Goal: Navigation & Orientation: Understand site structure

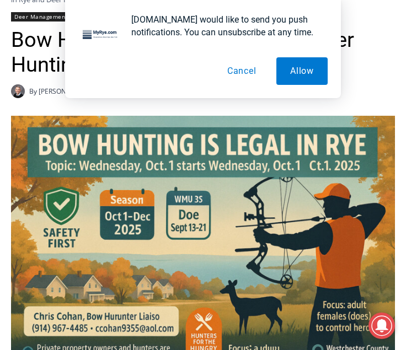
scroll to position [225, 0]
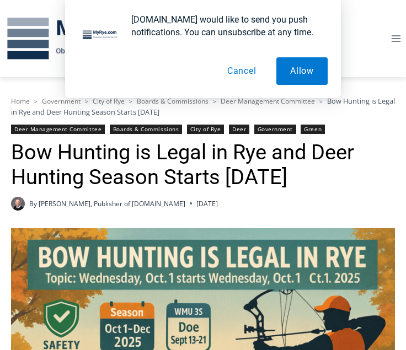
click at [249, 101] on span "Deer Management Committee" at bounding box center [268, 101] width 94 height 9
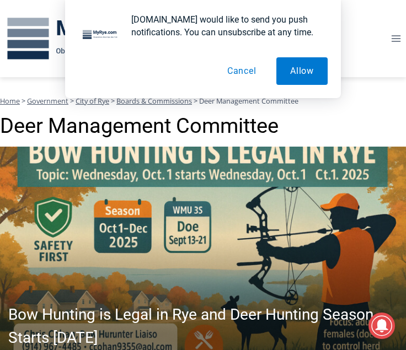
click at [154, 104] on span "Boards & Commissions" at bounding box center [154, 101] width 76 height 10
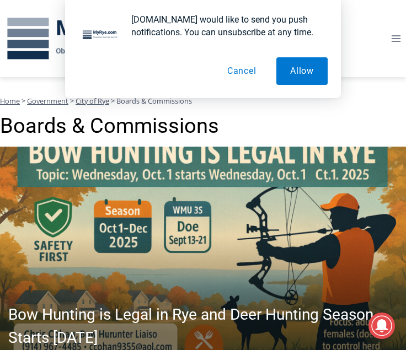
click at [246, 73] on button "Cancel" at bounding box center [241, 71] width 57 height 28
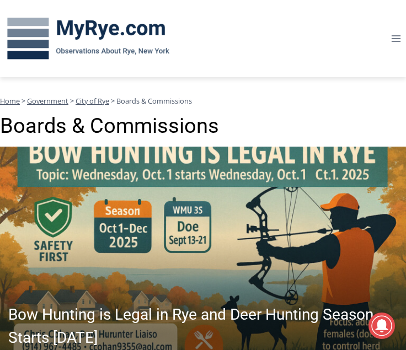
click at [98, 101] on span "City of Rye" at bounding box center [93, 101] width 34 height 10
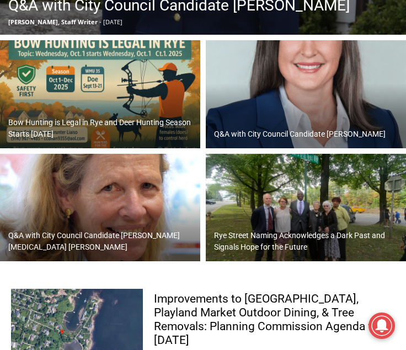
scroll to position [338, 0]
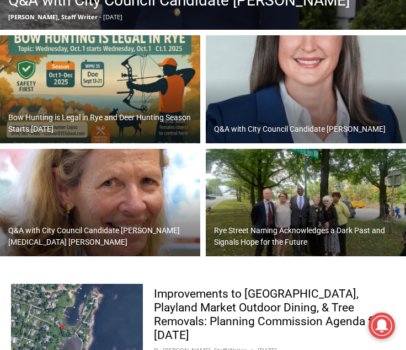
click at [113, 195] on img at bounding box center [100, 203] width 200 height 108
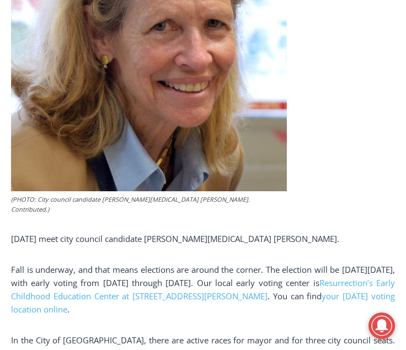
scroll to position [56, 0]
